Goal: Information Seeking & Learning: Learn about a topic

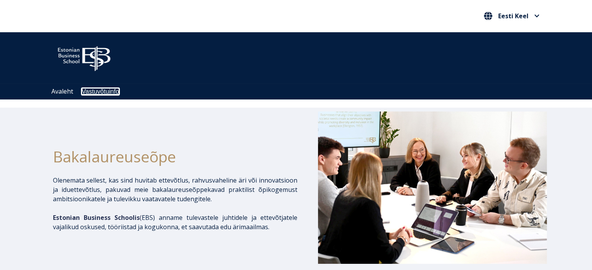
click at [104, 89] on link "Vastuvõtuinfo" at bounding box center [100, 91] width 37 height 7
